Goal: Task Accomplishment & Management: Manage account settings

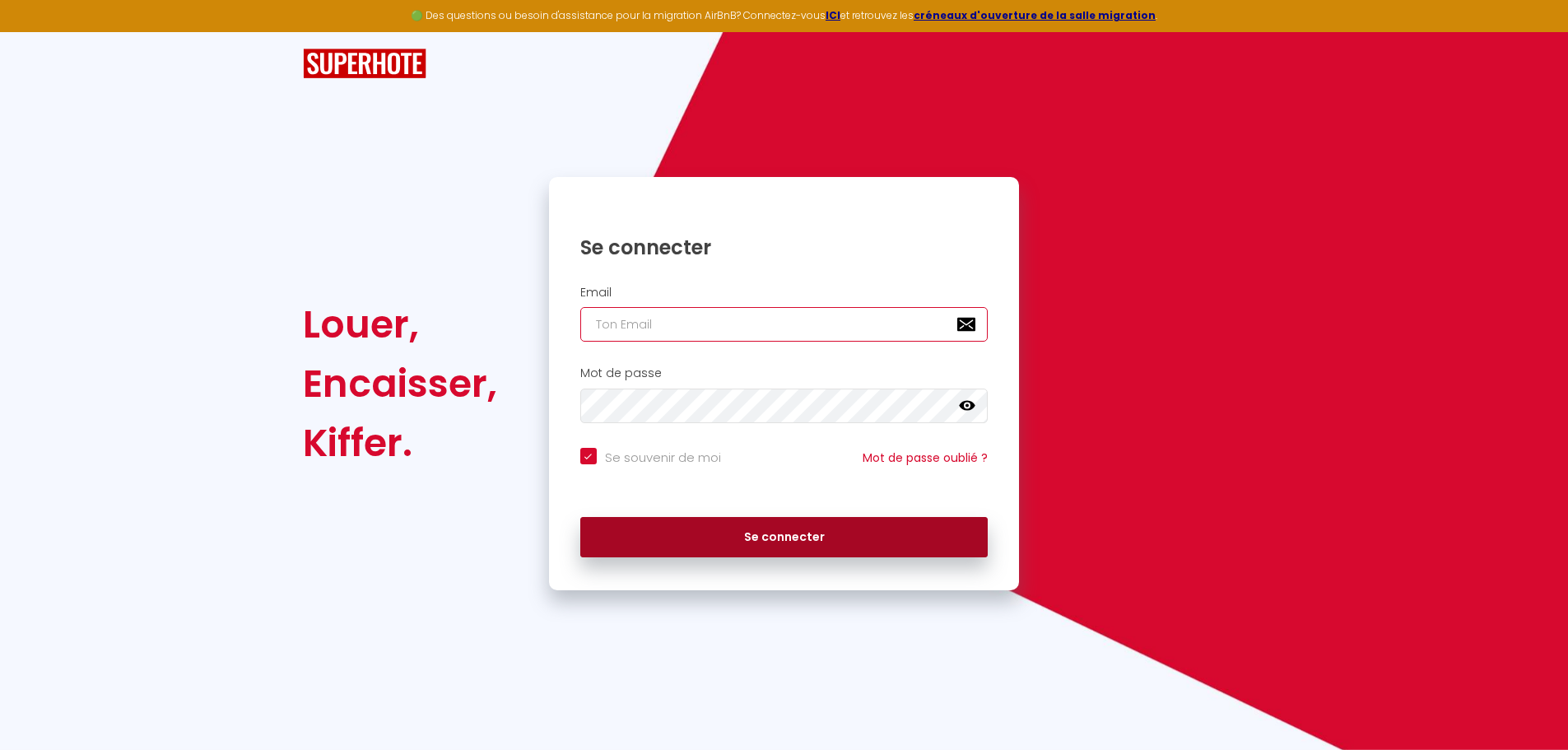
type input "[EMAIL_ADDRESS][DOMAIN_NAME]"
click at [834, 530] on button "Se connecter" at bounding box center [784, 537] width 408 height 41
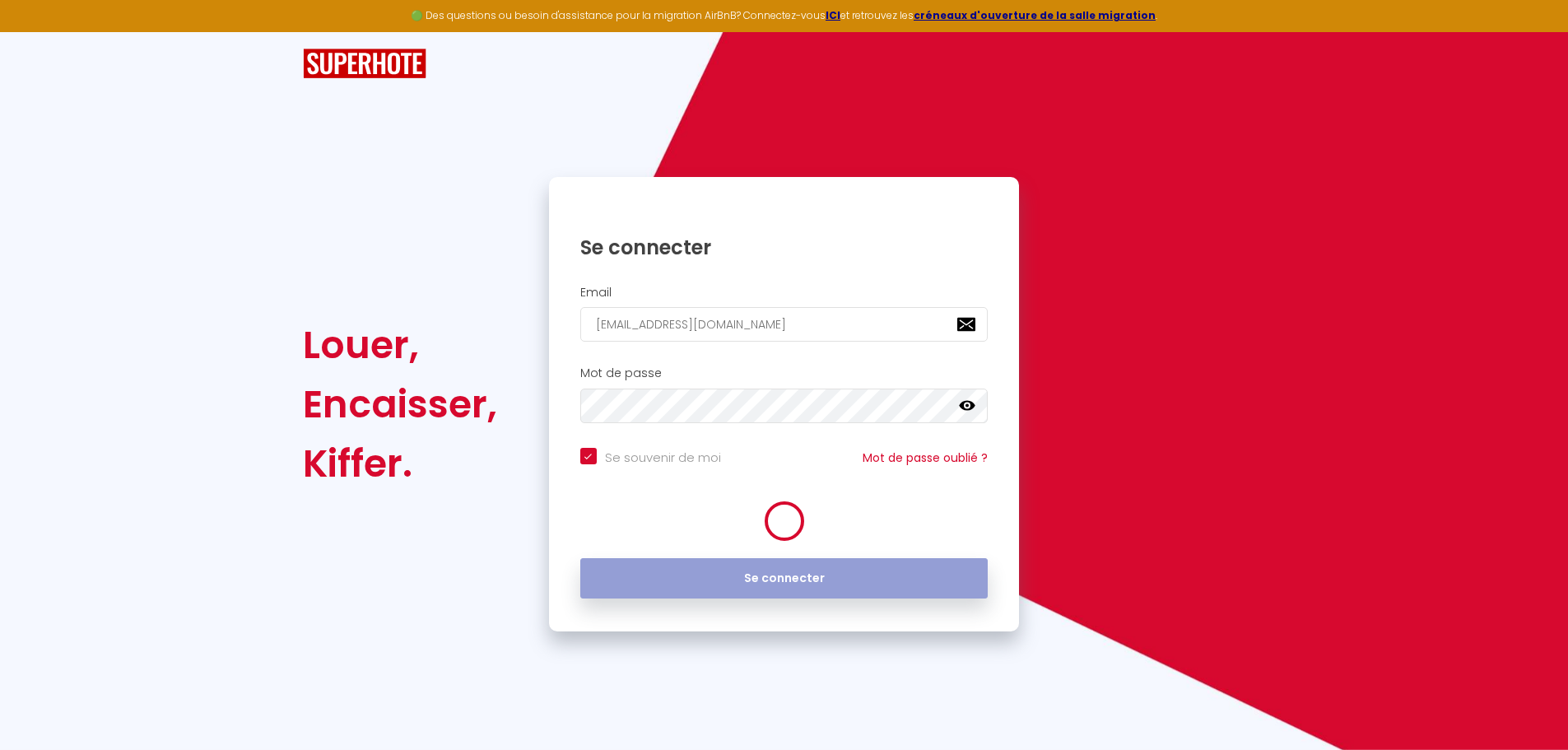
checkbox input "true"
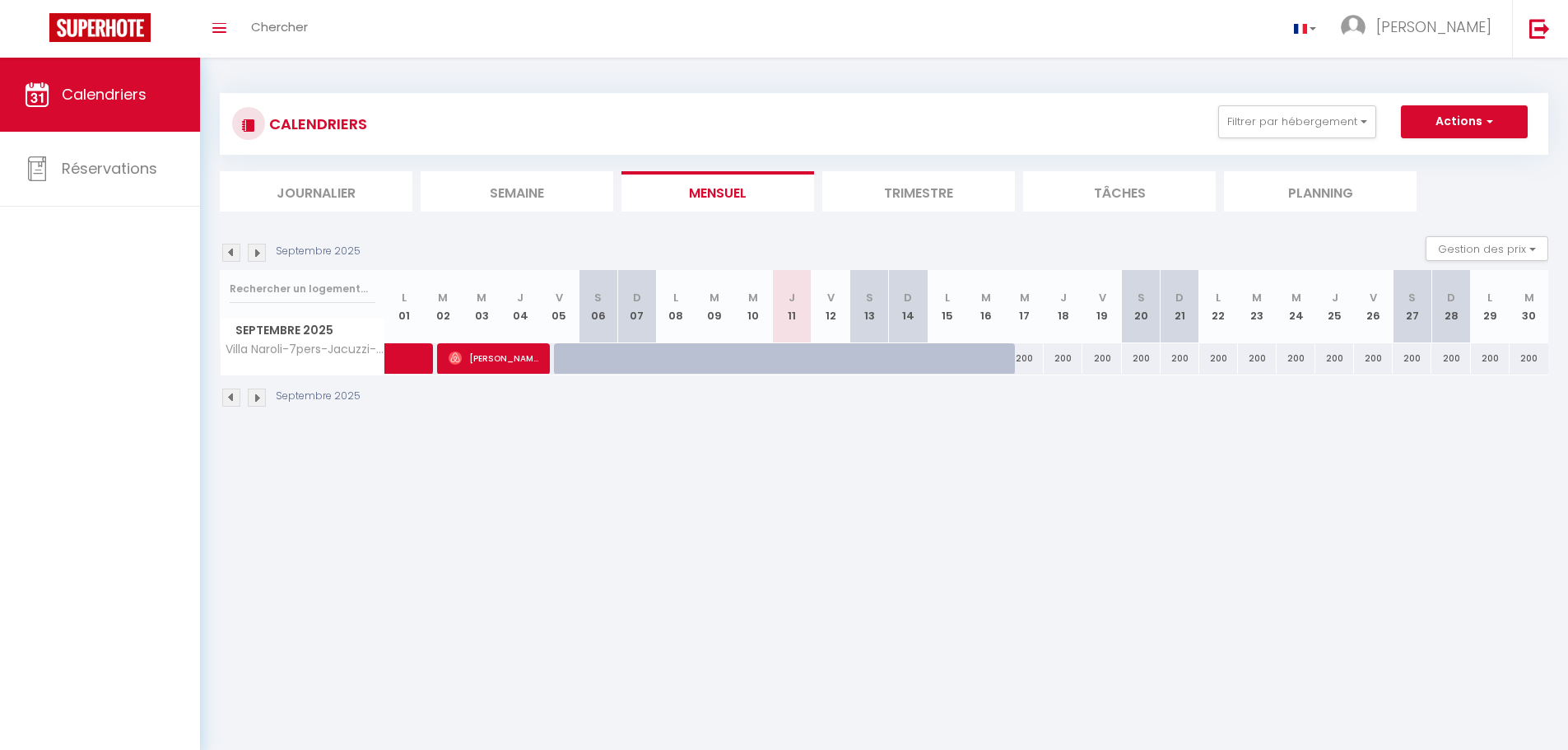
click at [913, 196] on li "Trimestre" at bounding box center [919, 192] width 193 height 40
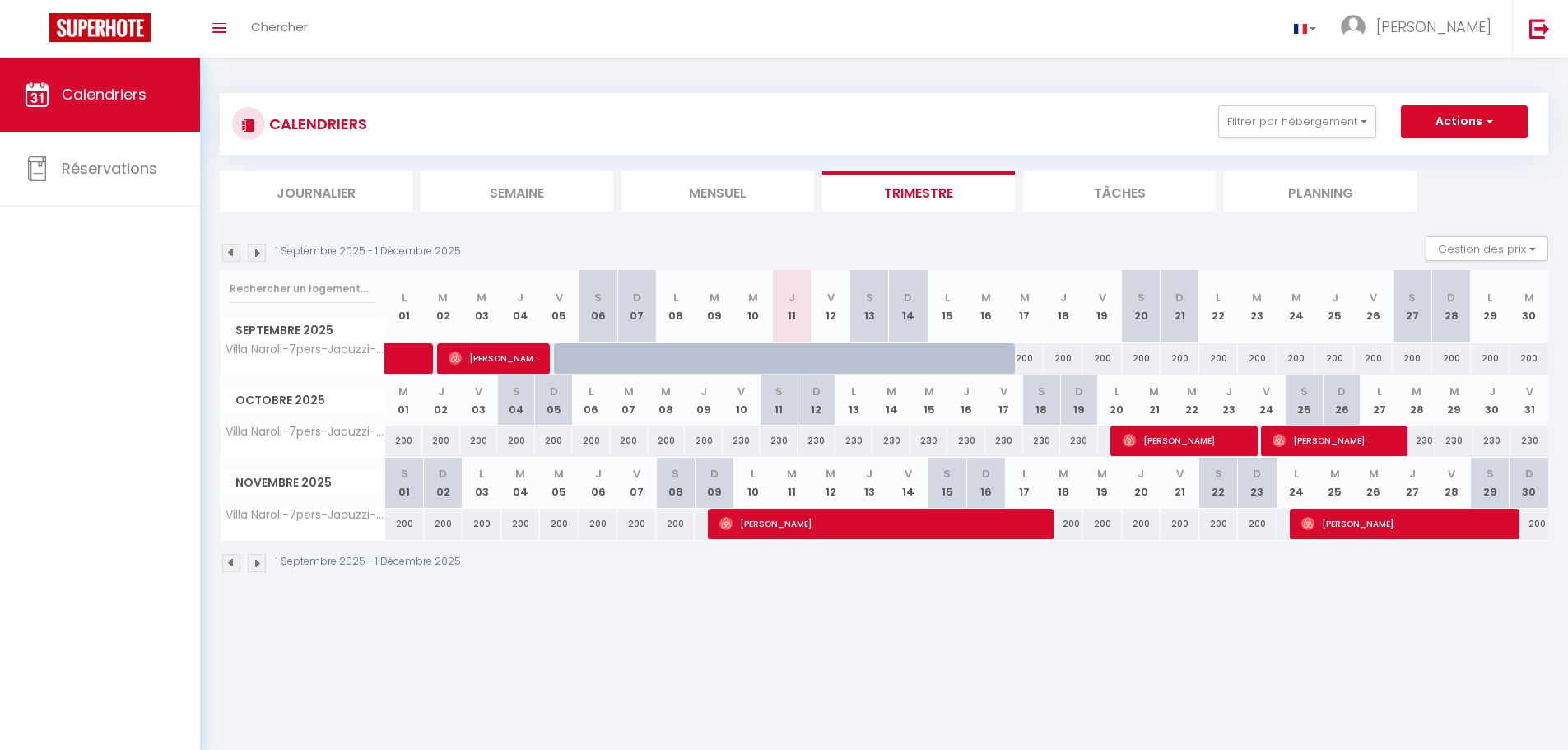
click at [853, 357] on div at bounding box center [870, 358] width 39 height 31
type input "200"
type input "[PERSON_NAME] 13 Septembre 2025"
type input "Dim 14 Septembre 2025"
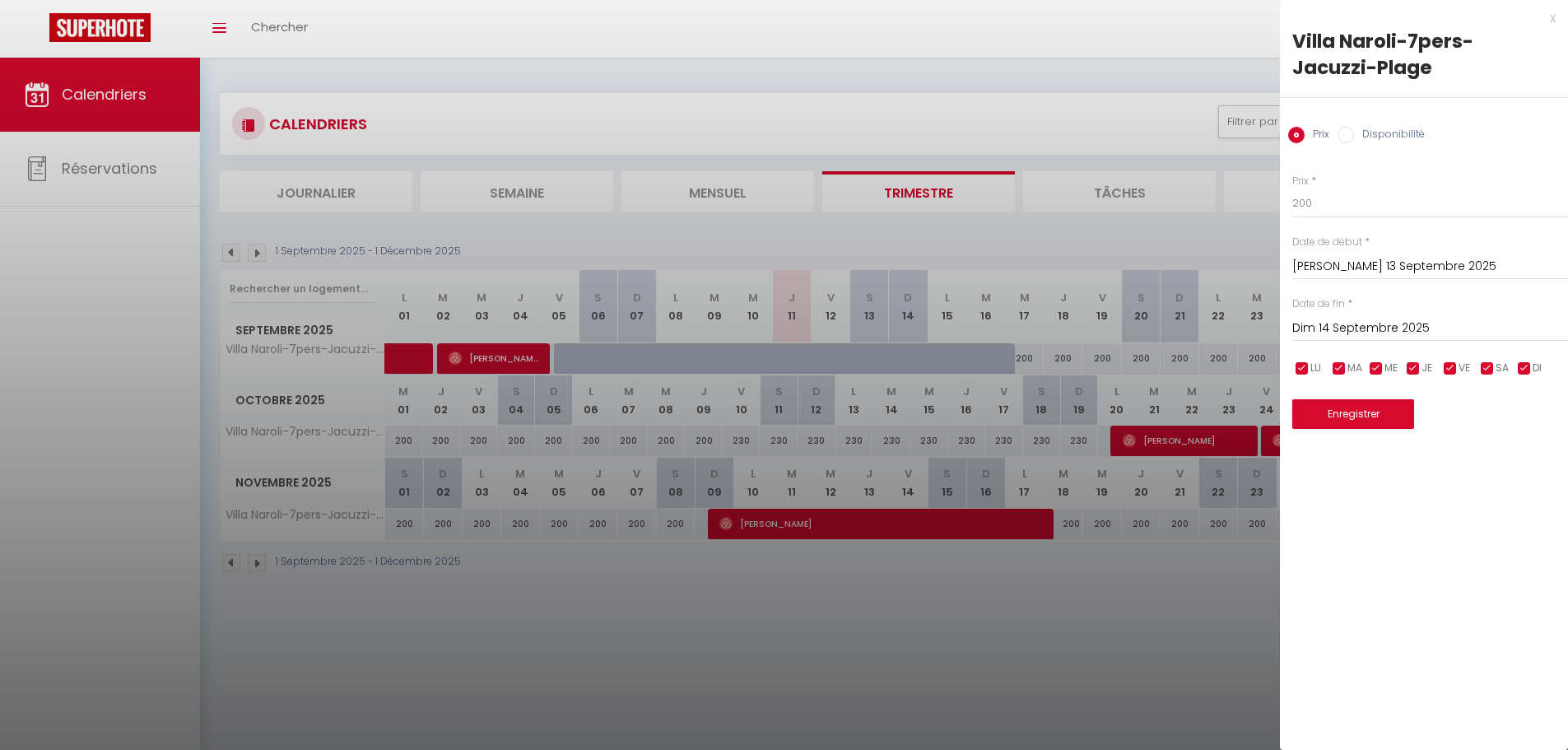
click at [1379, 135] on label "Disponibilité" at bounding box center [1390, 136] width 71 height 18
click at [1354, 135] on input "Disponibilité" at bounding box center [1346, 135] width 17 height 17
radio input "true"
radio input "false"
click at [1549, 21] on div "x" at bounding box center [1418, 18] width 276 height 19
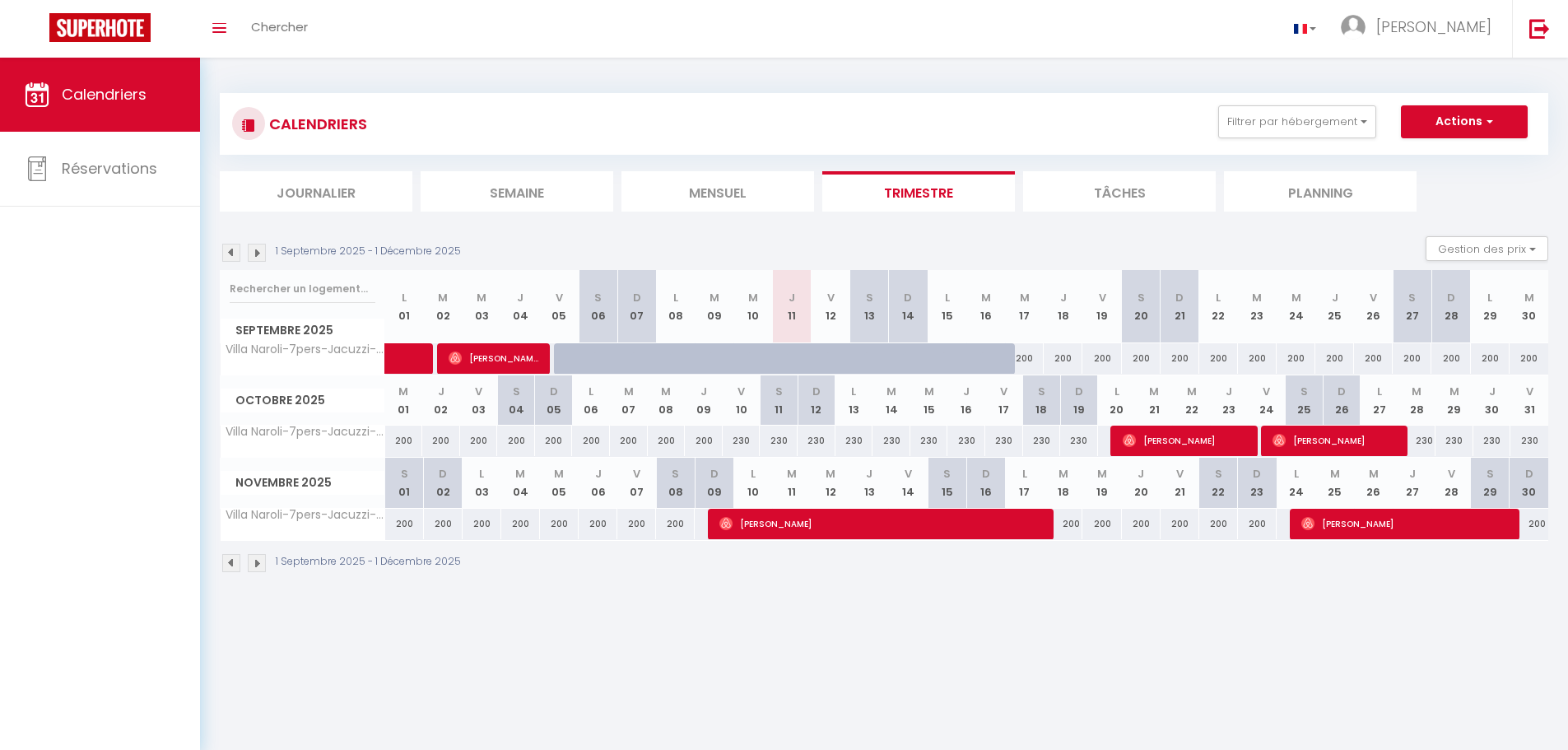
click at [260, 252] on img at bounding box center [257, 253] width 19 height 18
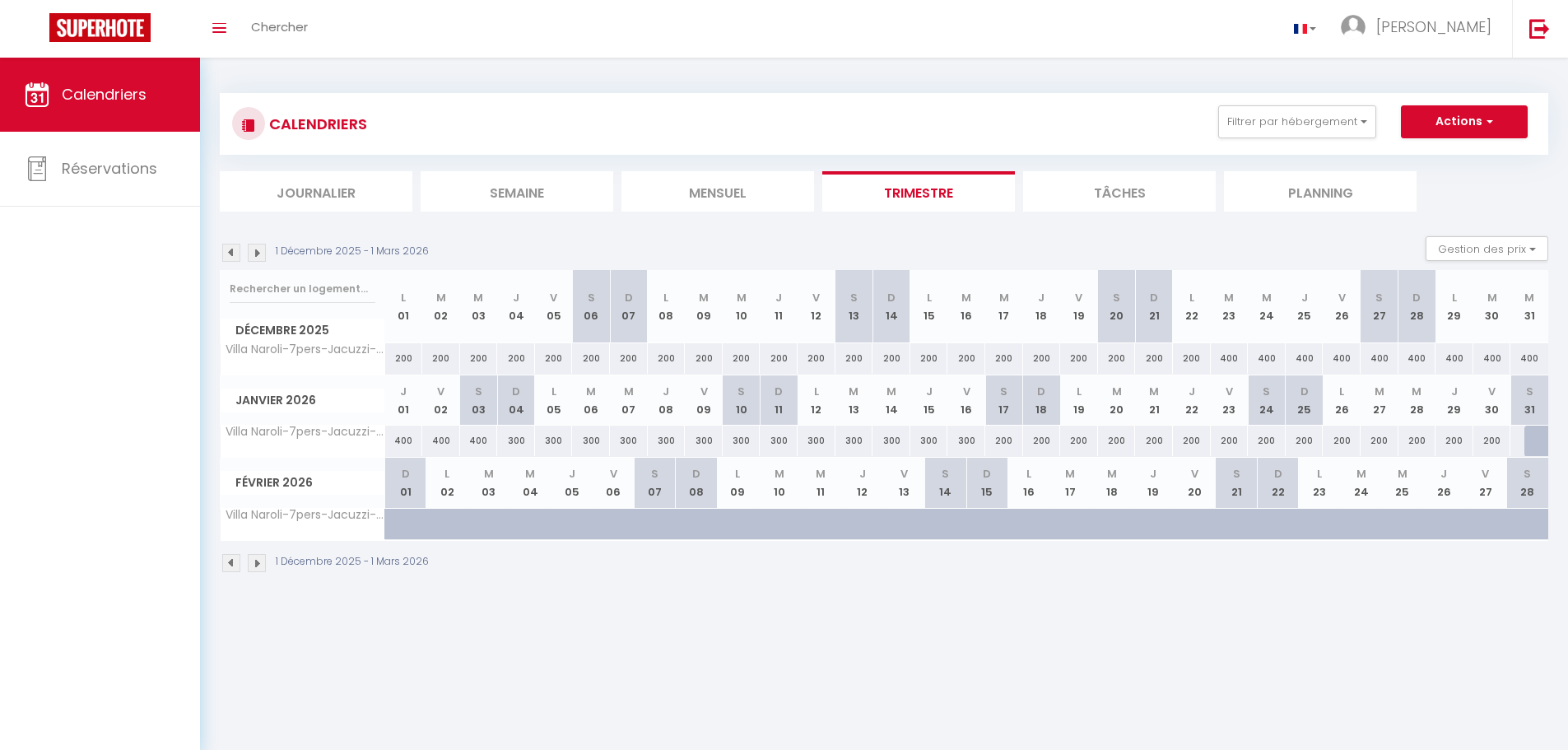
click at [260, 252] on img at bounding box center [257, 253] width 19 height 18
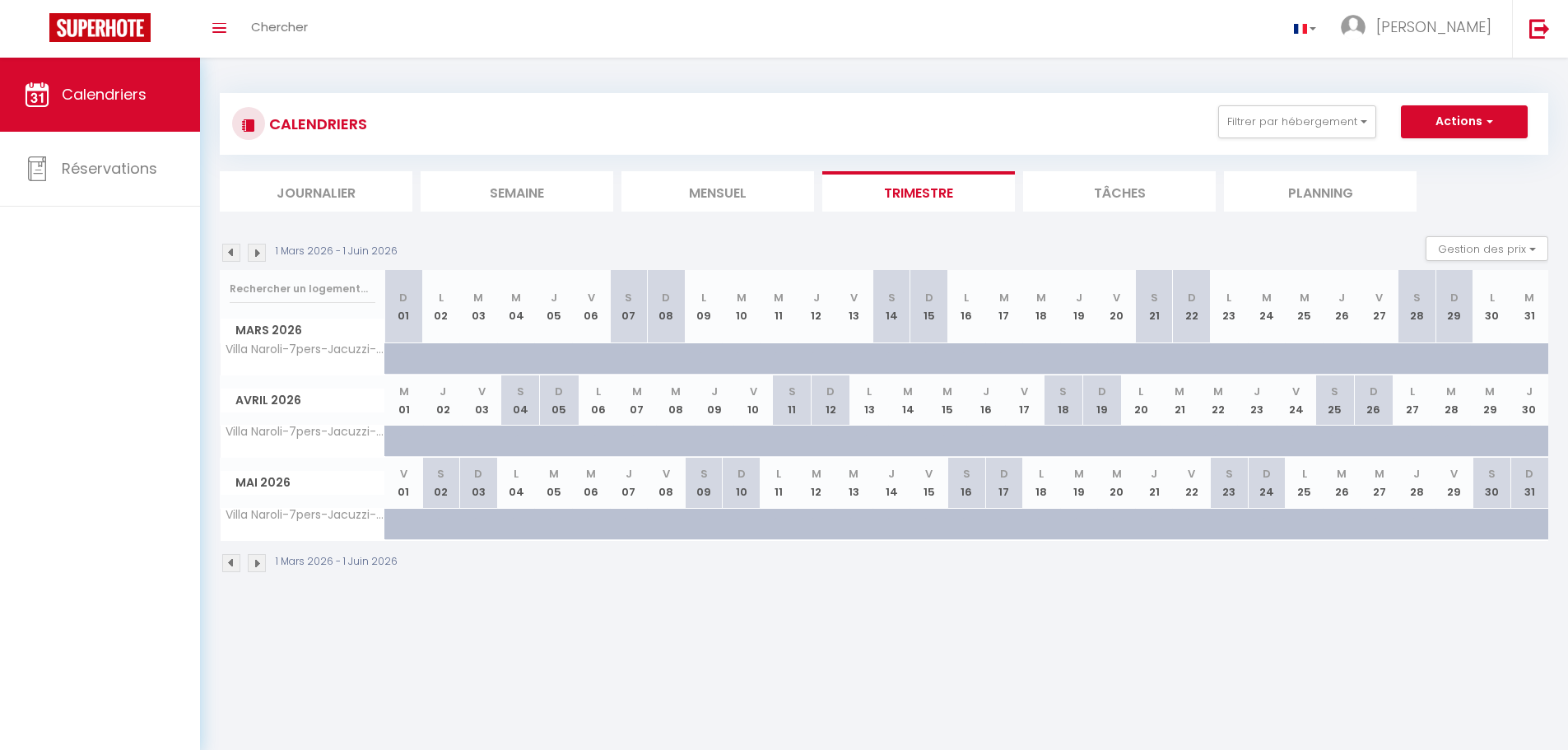
click at [260, 252] on img at bounding box center [257, 253] width 19 height 18
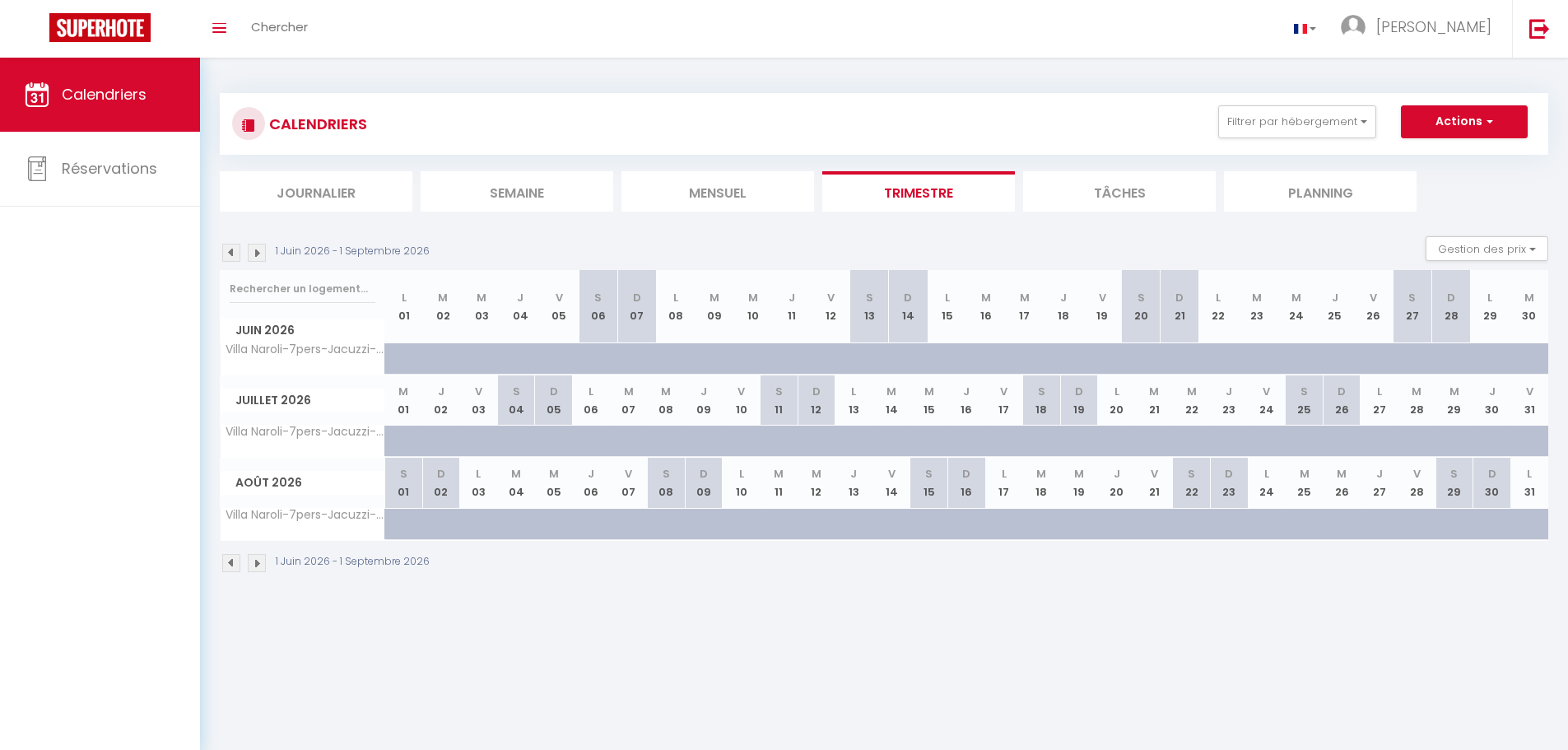
click at [260, 252] on img at bounding box center [257, 253] width 19 height 18
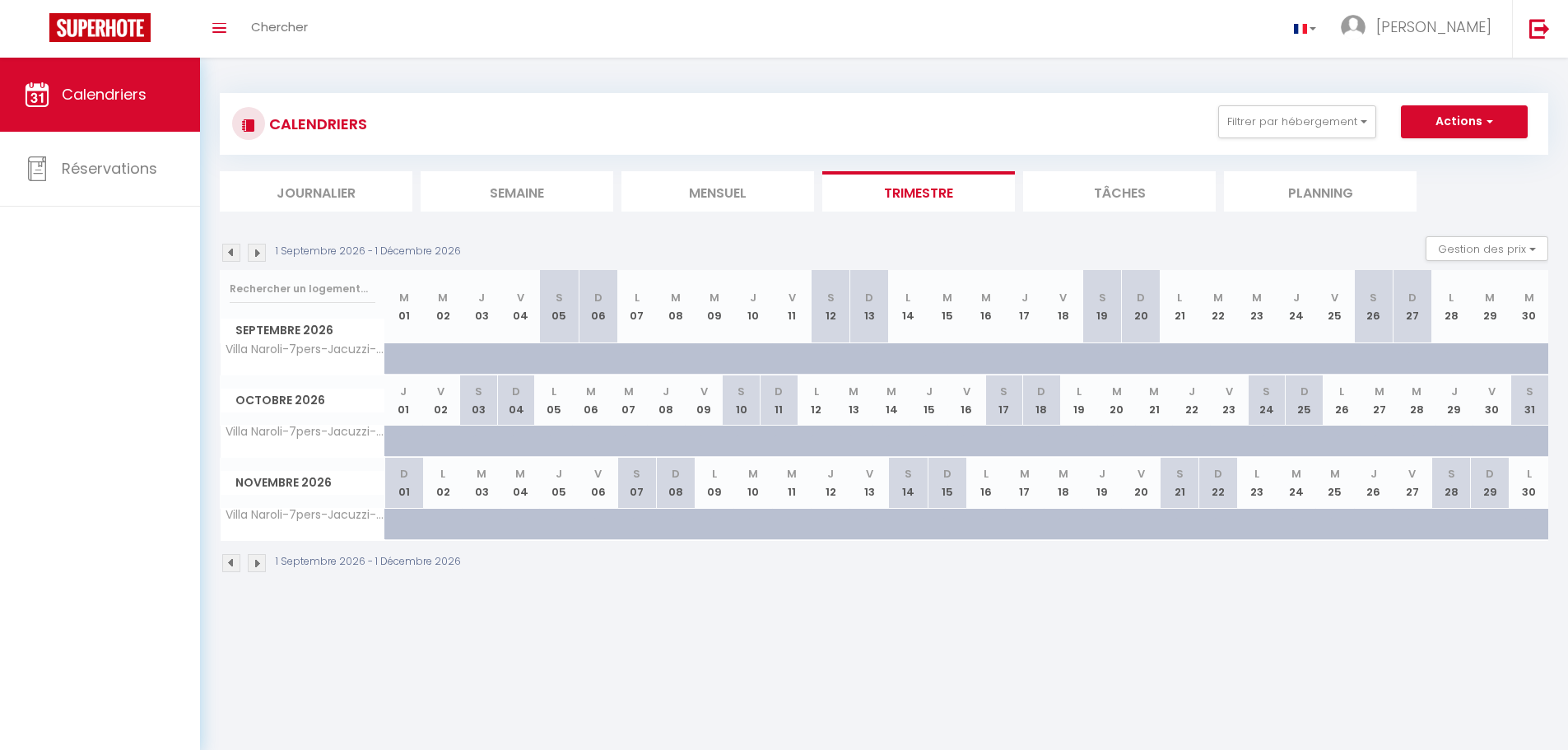
click at [231, 251] on img at bounding box center [231, 253] width 19 height 18
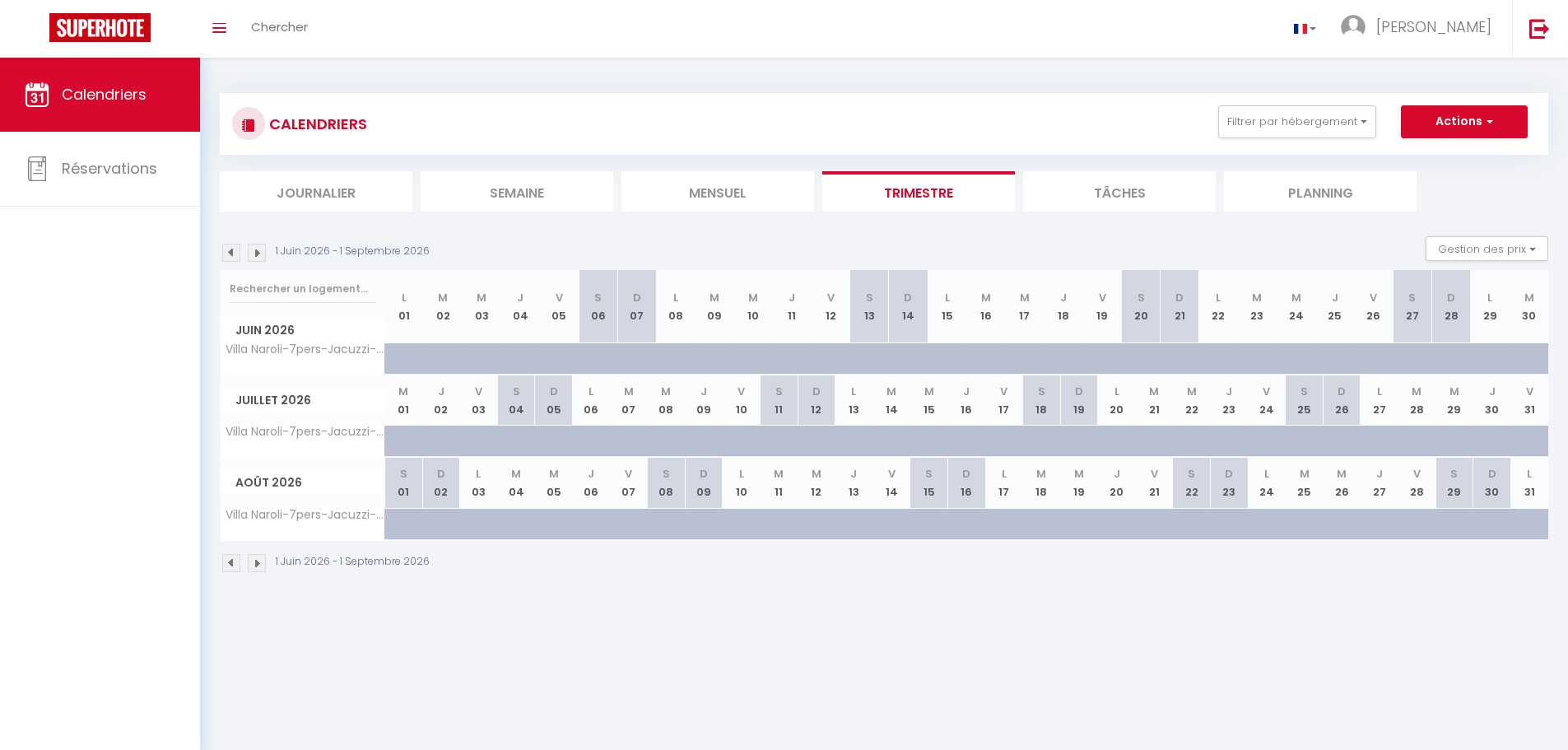
click at [231, 251] on img at bounding box center [231, 253] width 19 height 18
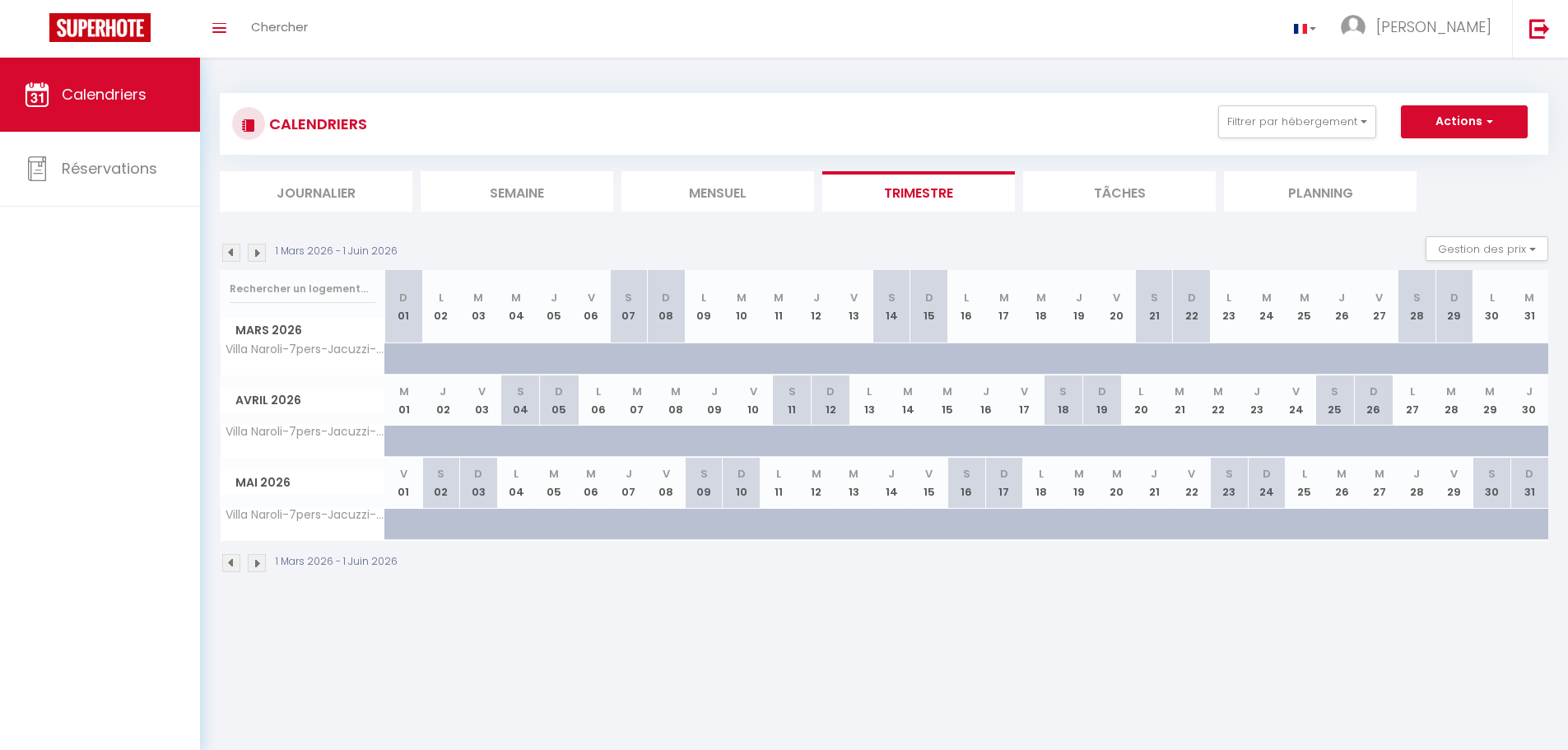
click at [229, 259] on img at bounding box center [231, 253] width 19 height 18
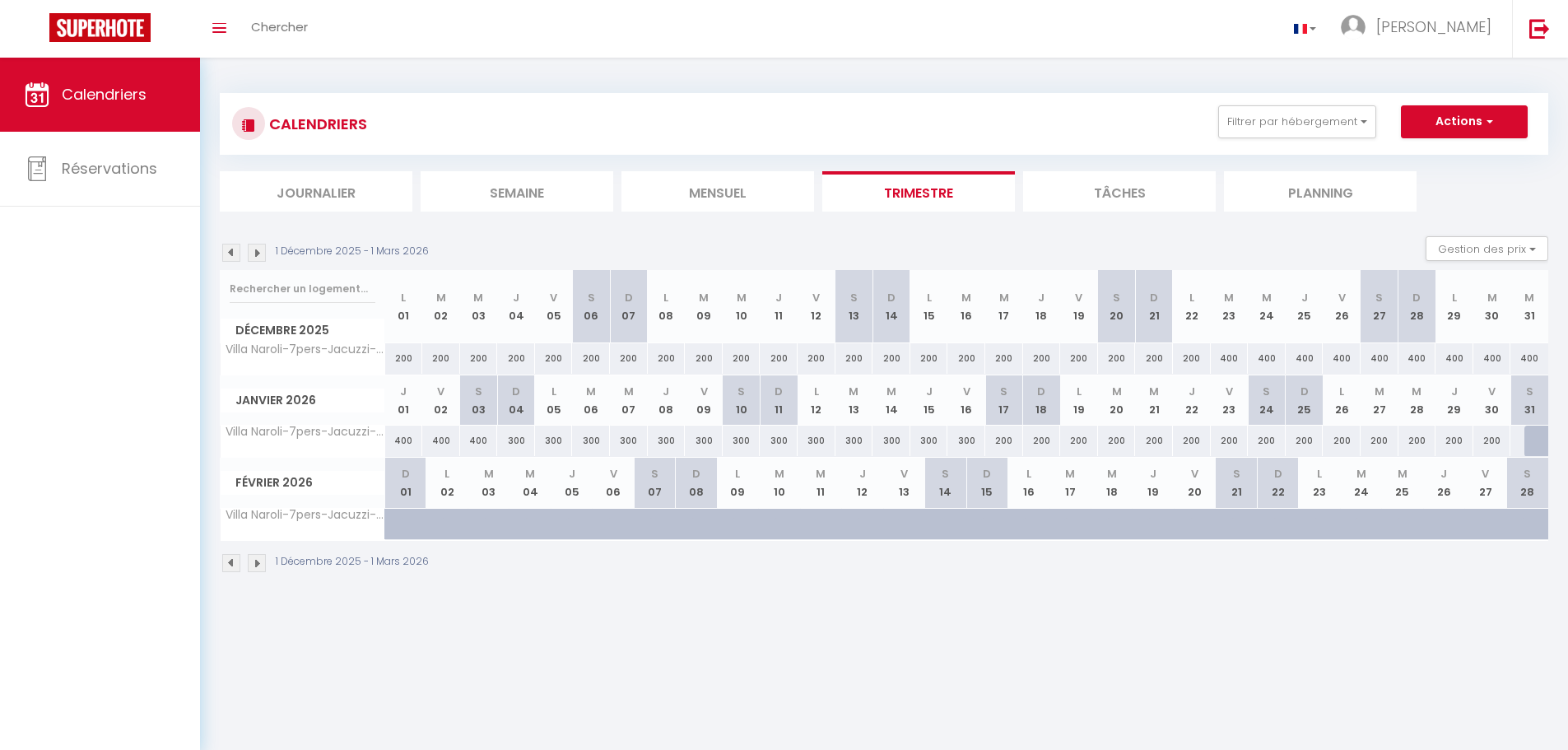
click at [229, 259] on img at bounding box center [231, 253] width 19 height 18
